Goal: Information Seeking & Learning: Learn about a topic

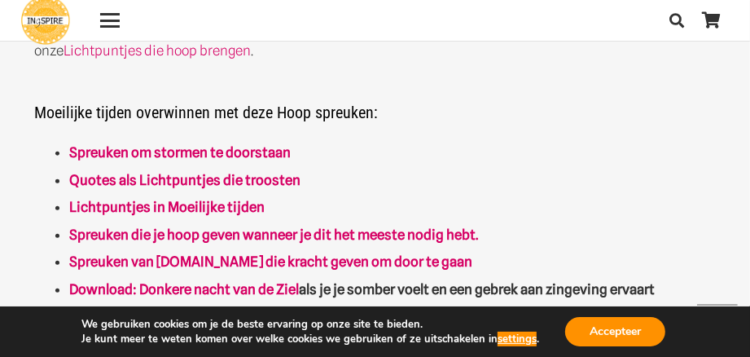
scroll to position [489, 0]
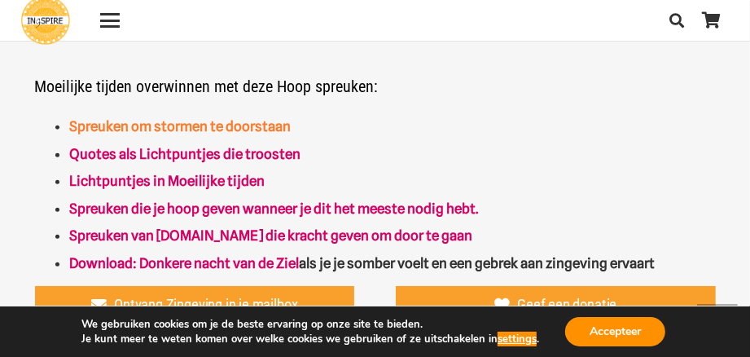
click at [219, 133] on link "Spreuken om stormen te doorstaan" at bounding box center [180, 126] width 222 height 16
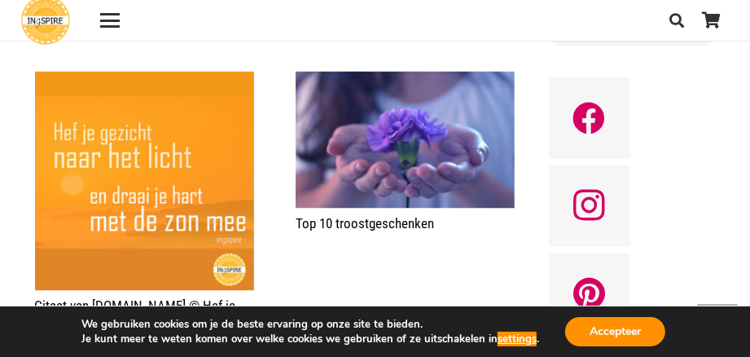
scroll to position [1385, 0]
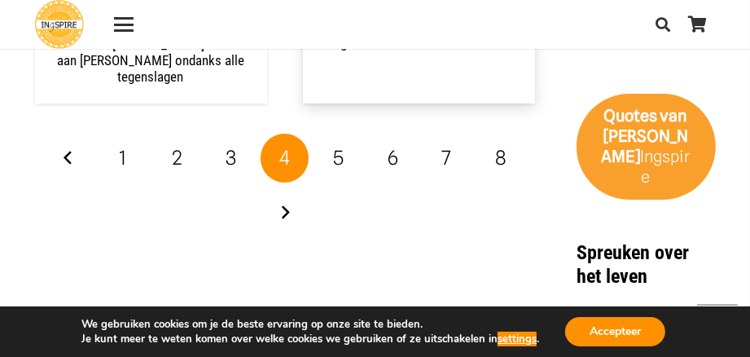
scroll to position [3259, 0]
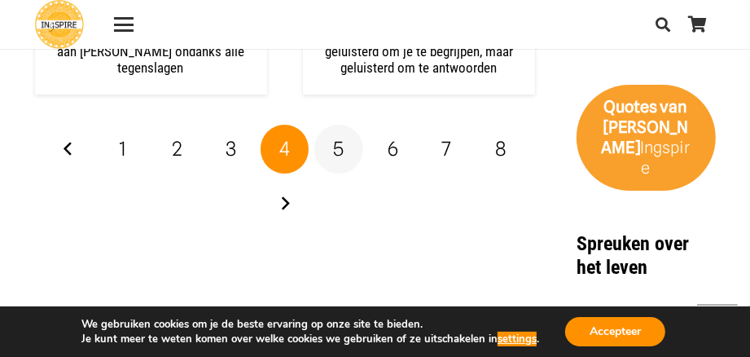
click at [334, 137] on span "5" at bounding box center [338, 149] width 11 height 24
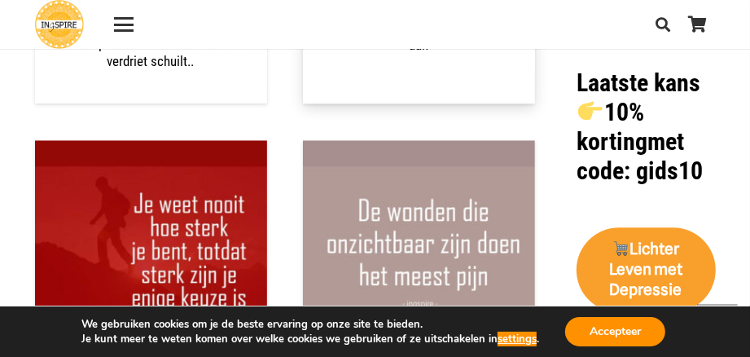
scroll to position [2281, 0]
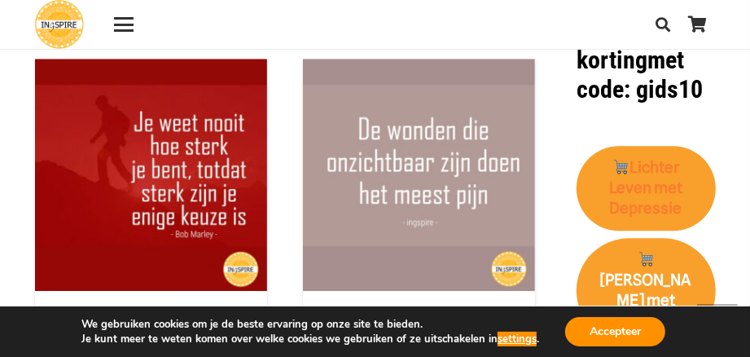
click at [665, 158] on strong "Lichter Leven met Depressie" at bounding box center [645, 187] width 73 height 59
